Goal: Task Accomplishment & Management: Use online tool/utility

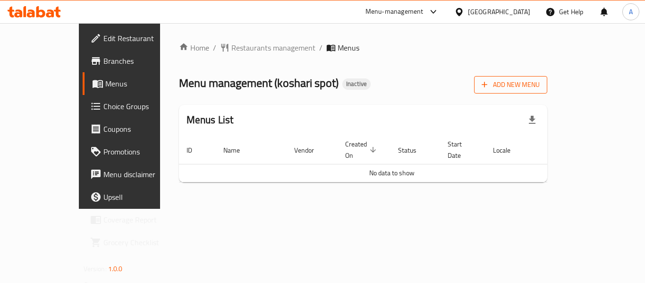
click at [547, 93] on button "Add New Menu" at bounding box center [510, 84] width 73 height 17
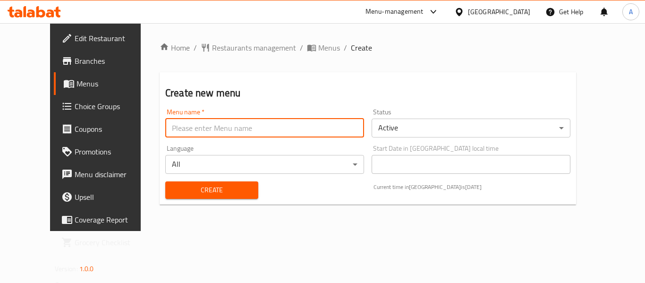
click at [215, 132] on input "text" at bounding box center [264, 128] width 199 height 19
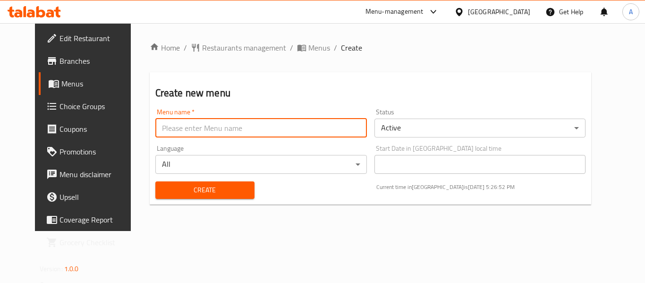
type input "neww"
click at [194, 185] on span "Create" at bounding box center [205, 190] width 84 height 12
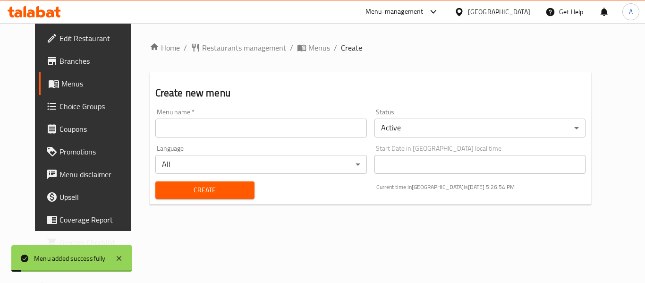
click at [61, 78] on span "Menus" at bounding box center [98, 83] width 74 height 11
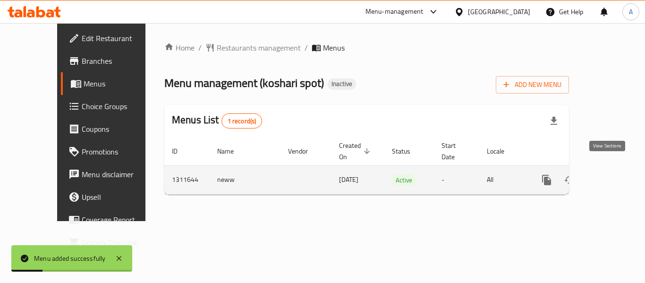
click at [612, 178] on link "enhanced table" at bounding box center [614, 180] width 23 height 23
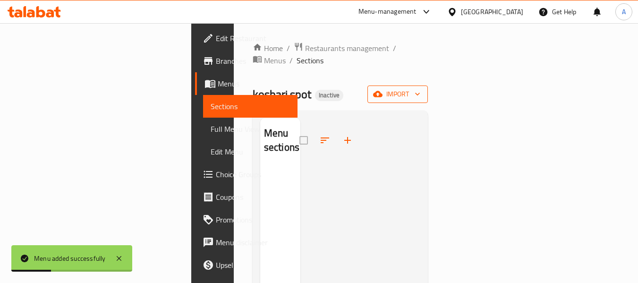
click at [420, 88] on span "import" at bounding box center [397, 94] width 45 height 12
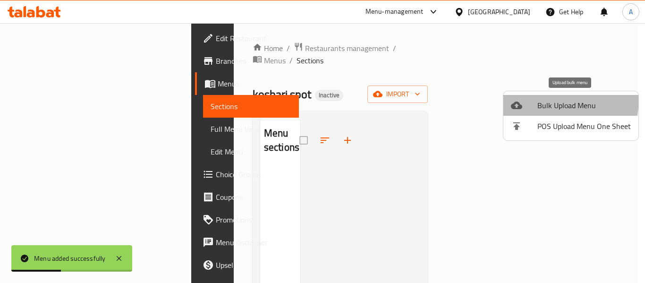
click at [521, 97] on li "Bulk Upload Menu" at bounding box center [570, 105] width 135 height 21
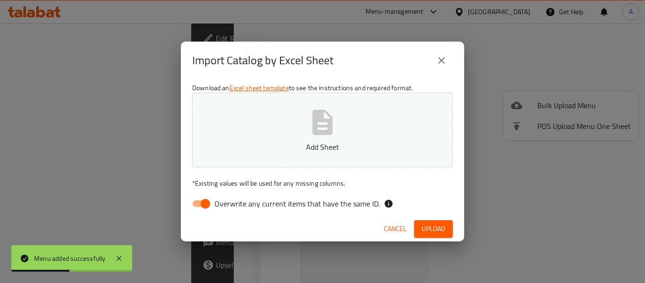
click at [226, 208] on span "Overwrite any current items that have the same ID." at bounding box center [297, 203] width 166 height 11
click at [226, 208] on input "Overwrite any current items that have the same ID." at bounding box center [205, 204] width 54 height 18
checkbox input "false"
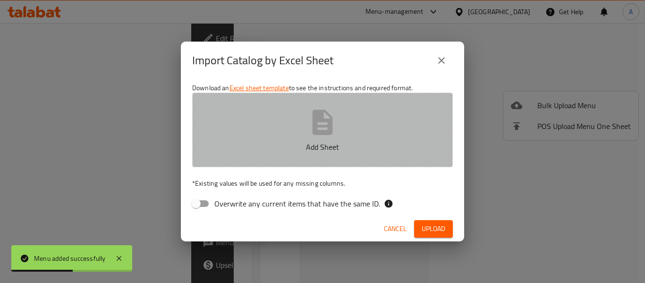
click at [310, 122] on icon "button" at bounding box center [322, 122] width 30 height 30
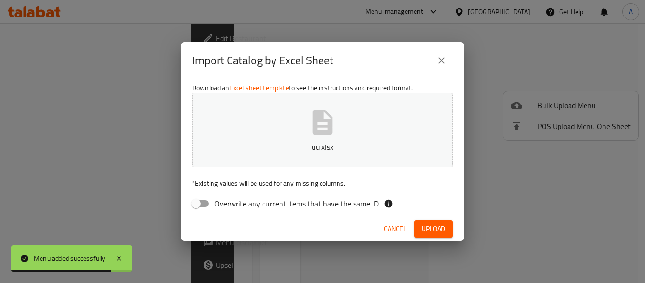
click at [428, 231] on span "Upload" at bounding box center [434, 229] width 24 height 12
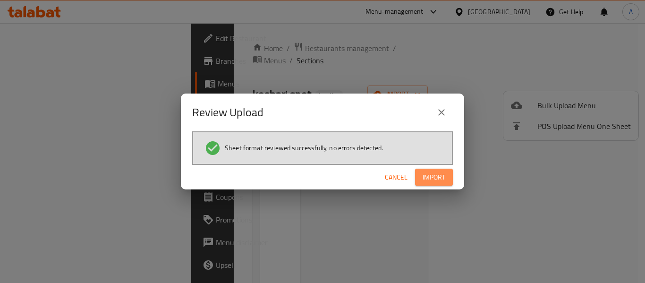
click at [435, 182] on span "Import" at bounding box center [434, 177] width 23 height 12
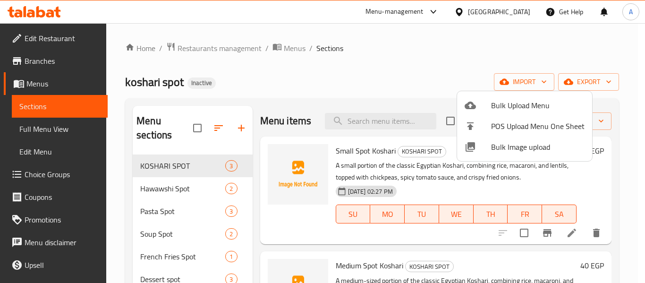
click at [72, 117] on div at bounding box center [322, 141] width 645 height 283
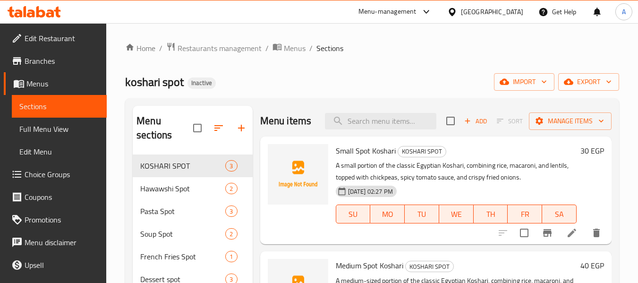
click at [70, 118] on link "Full Menu View" at bounding box center [59, 129] width 95 height 23
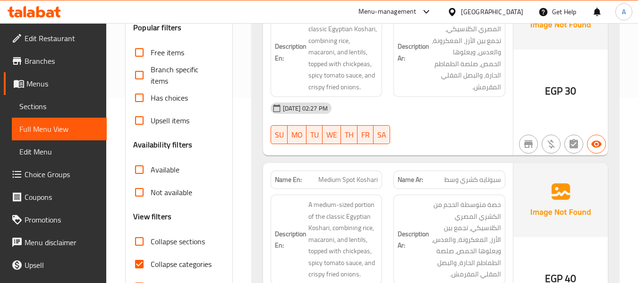
scroll to position [283, 0]
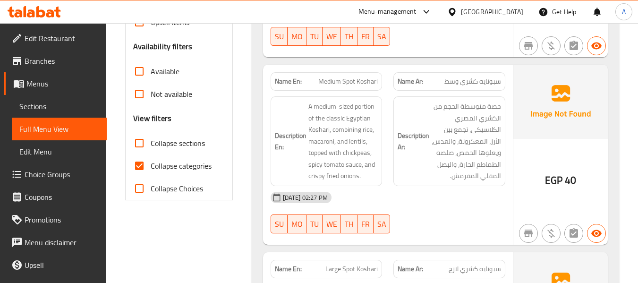
click at [192, 163] on span "Collapse categories" at bounding box center [181, 165] width 61 height 11
click at [151, 163] on input "Collapse categories" at bounding box center [139, 165] width 23 height 23
checkbox input "false"
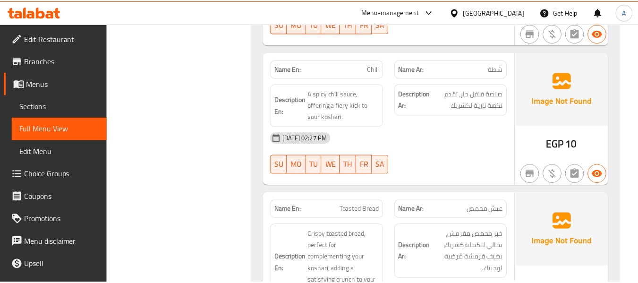
scroll to position [4029, 0]
